Goal: Find specific page/section: Find specific page/section

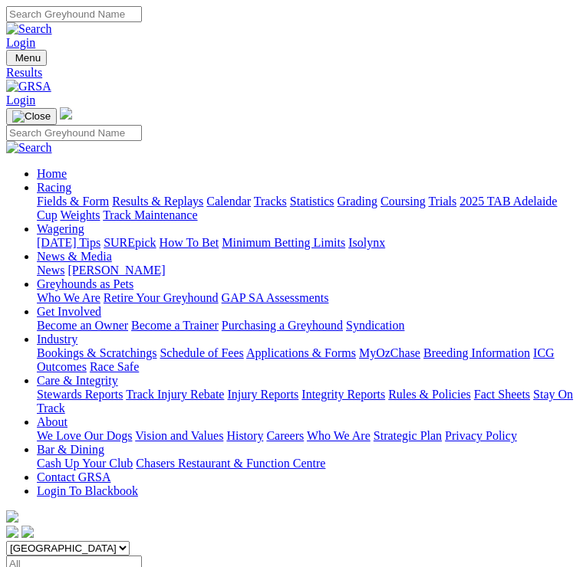
click at [109, 202] on link "Fields & Form" at bounding box center [73, 201] width 72 height 13
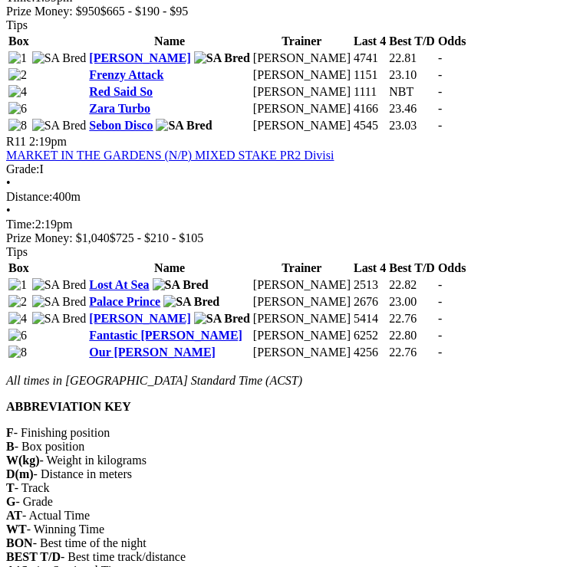
scroll to position [3109, 0]
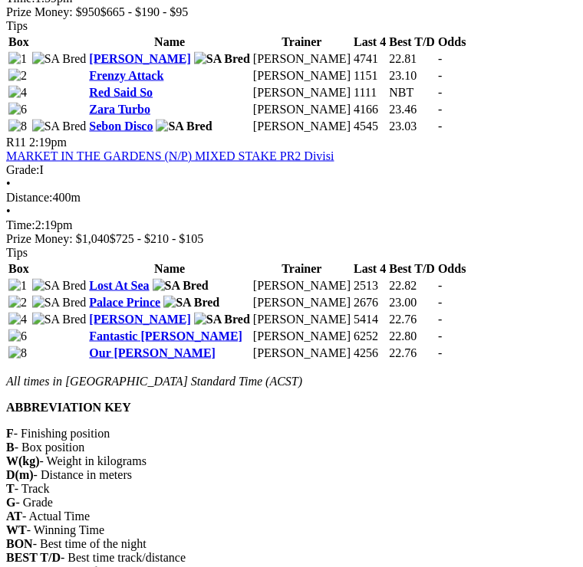
click at [176, 149] on link "MARKET IN THE GARDENS (N/P) MIXED STAKE PR2 Divisi" at bounding box center [169, 155] width 327 height 13
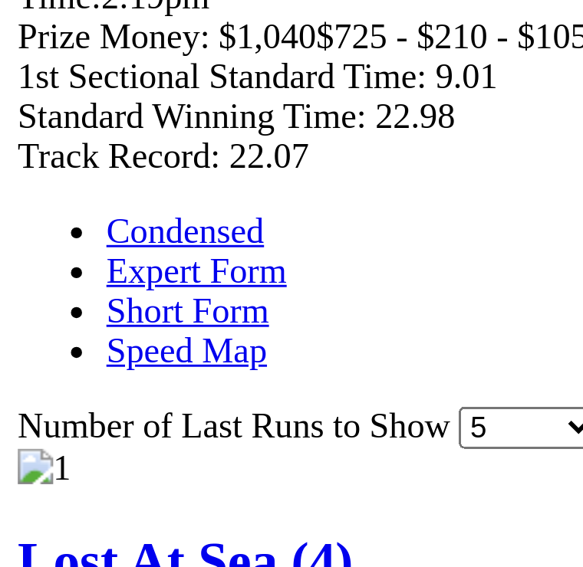
scroll to position [653, 0]
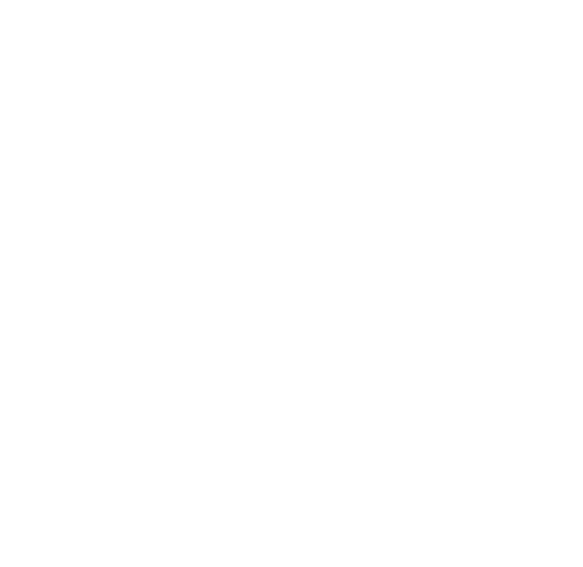
scroll to position [560, 0]
